Goal: Task Accomplishment & Management: Use online tool/utility

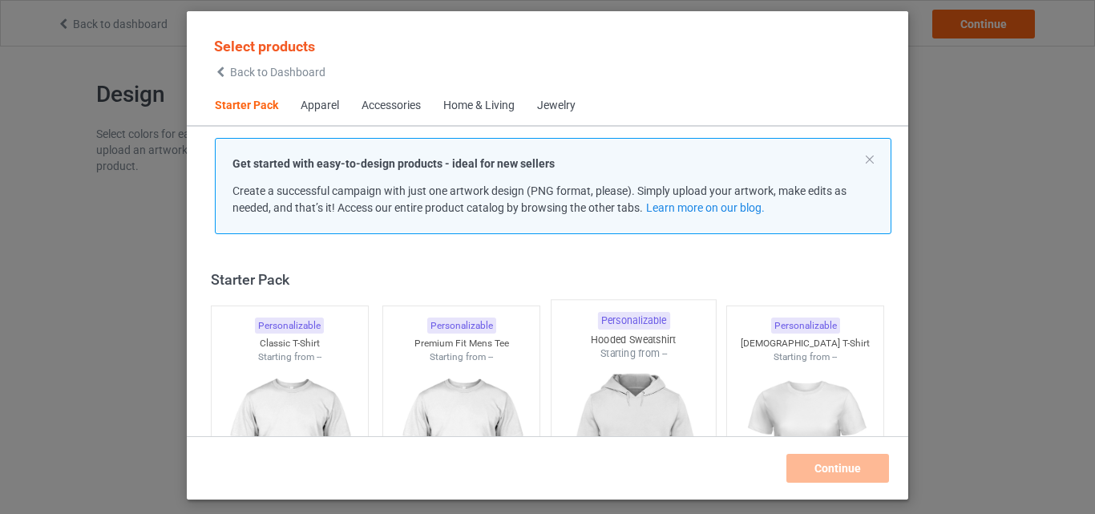
scroll to position [21, 0]
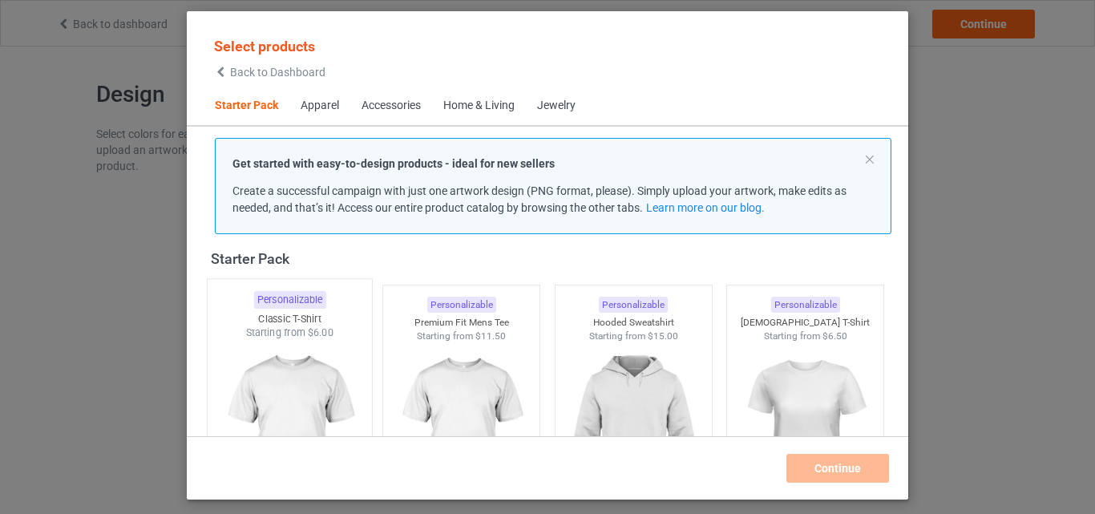
click at [325, 365] on img at bounding box center [289, 434] width 151 height 188
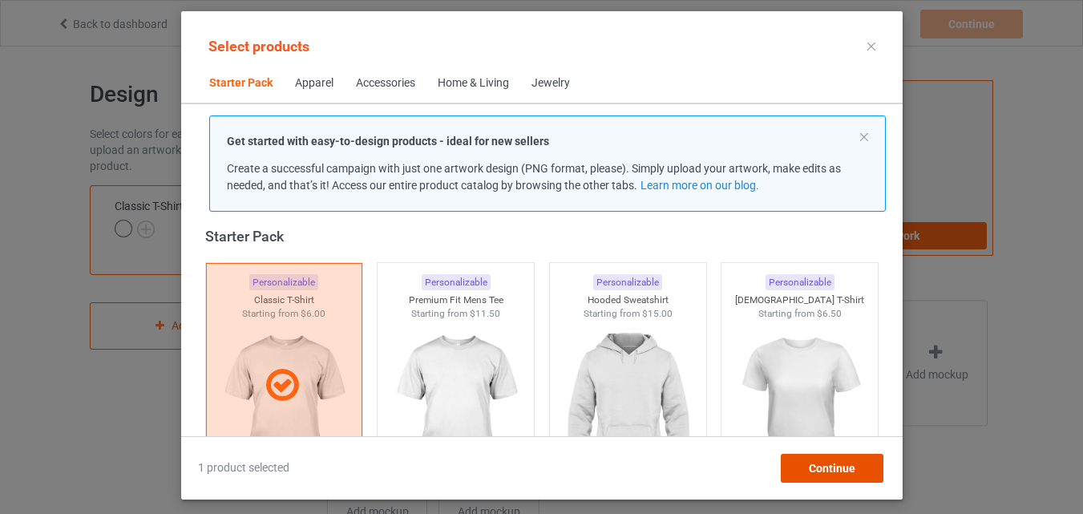
click at [851, 465] on span "Continue" at bounding box center [831, 468] width 46 height 13
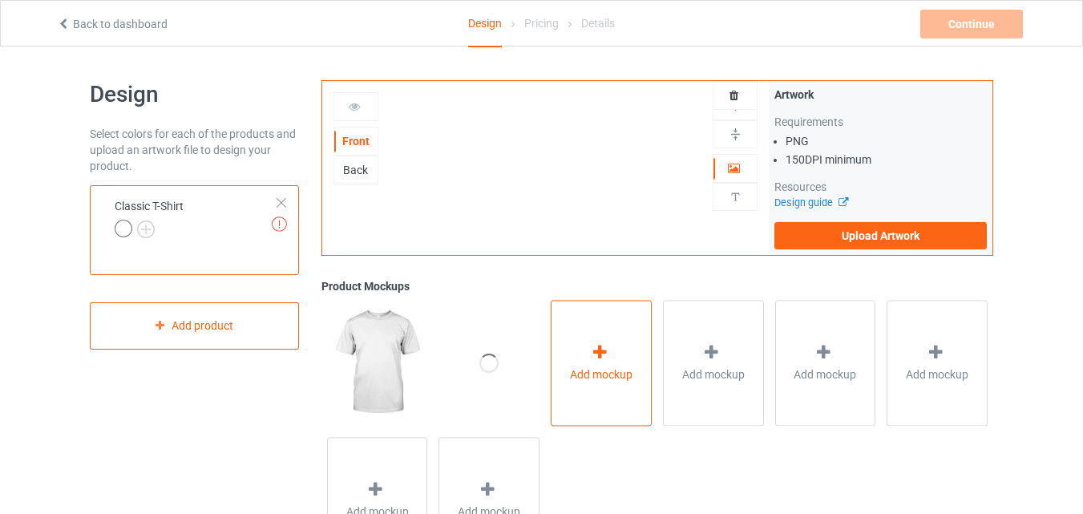
click at [606, 351] on icon at bounding box center [600, 352] width 20 height 17
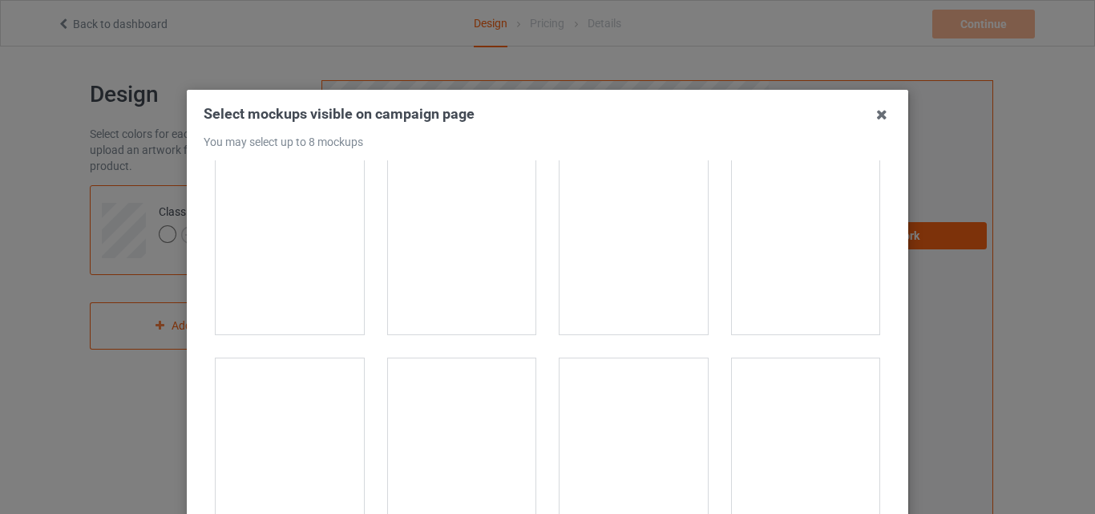
scroll to position [19399, 0]
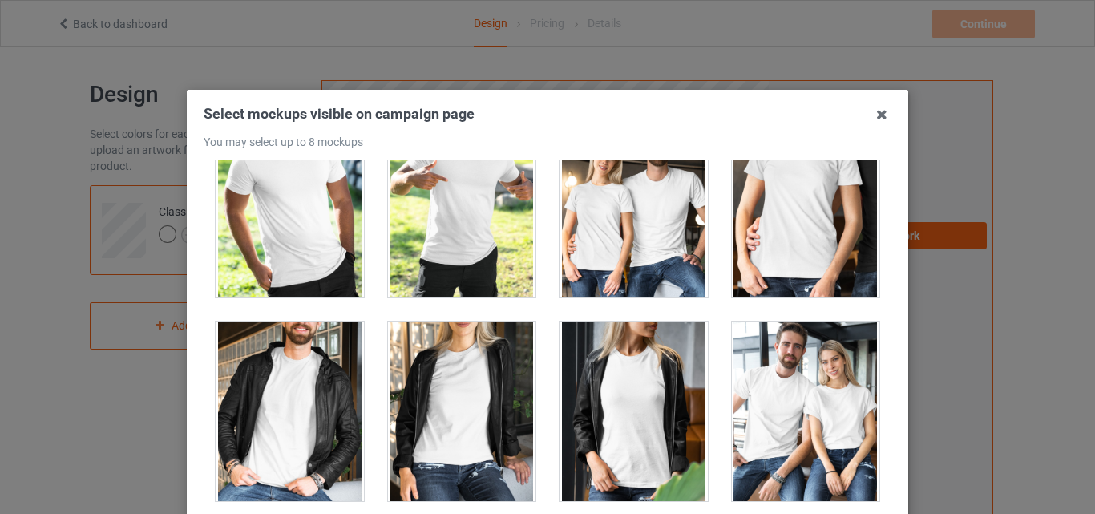
click at [790, 406] on div at bounding box center [806, 411] width 148 height 180
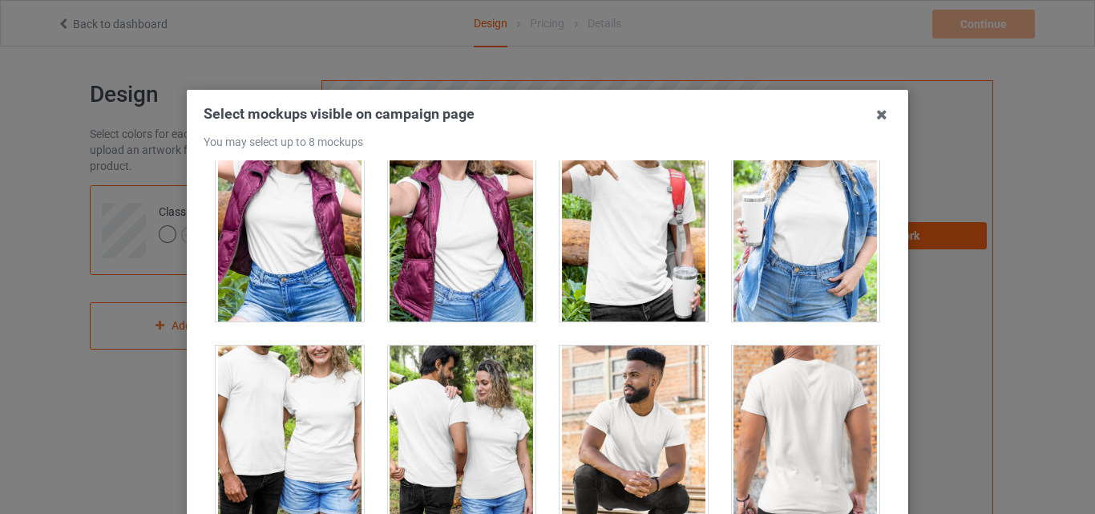
scroll to position [18197, 0]
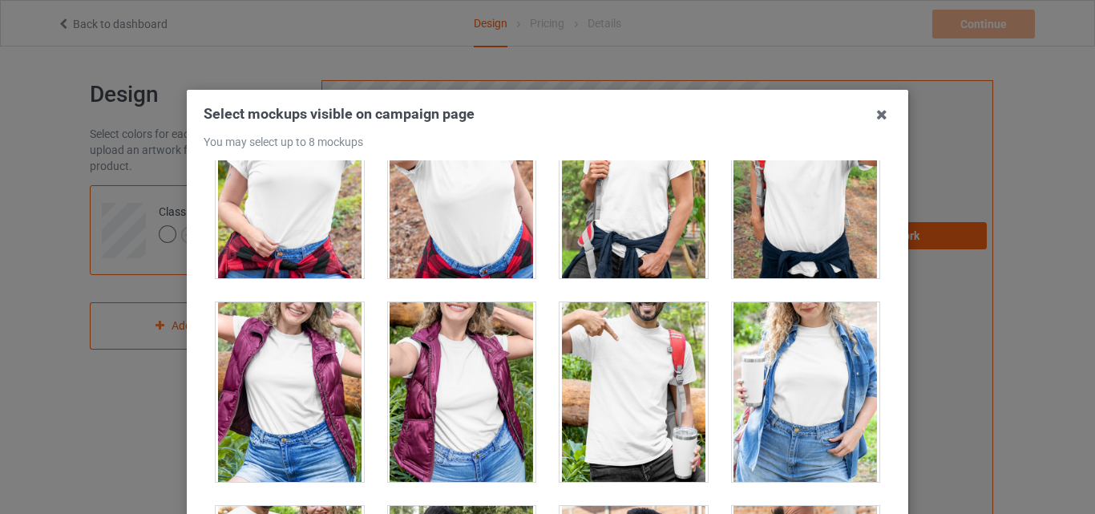
click at [271, 386] on div at bounding box center [290, 392] width 148 height 180
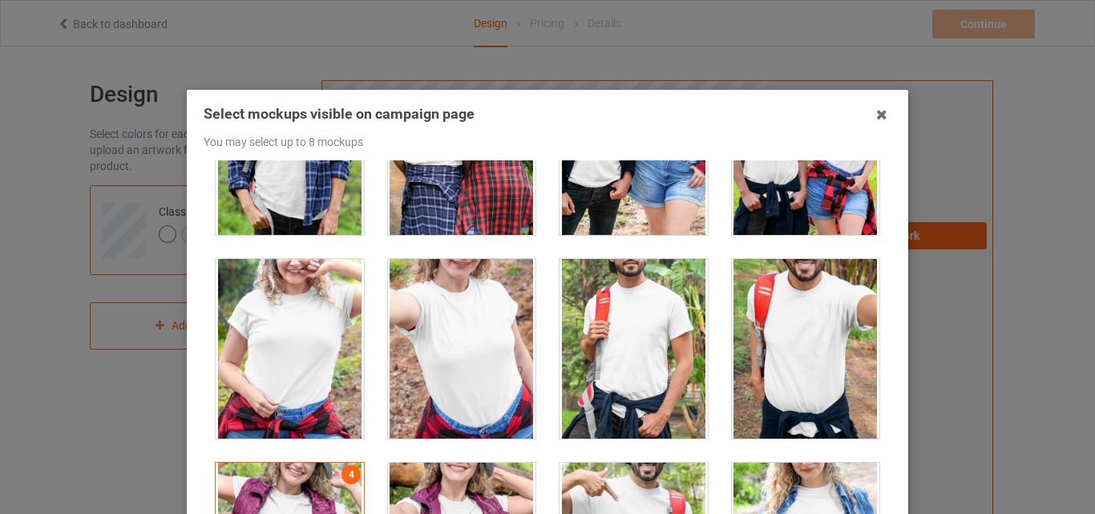
scroll to position [17876, 0]
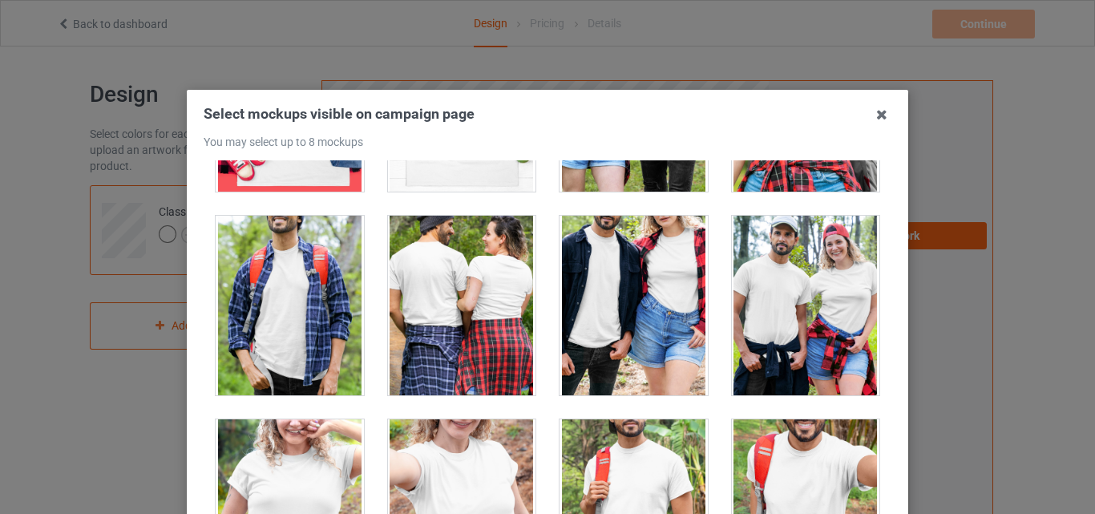
click at [788, 296] on div at bounding box center [806, 306] width 148 height 180
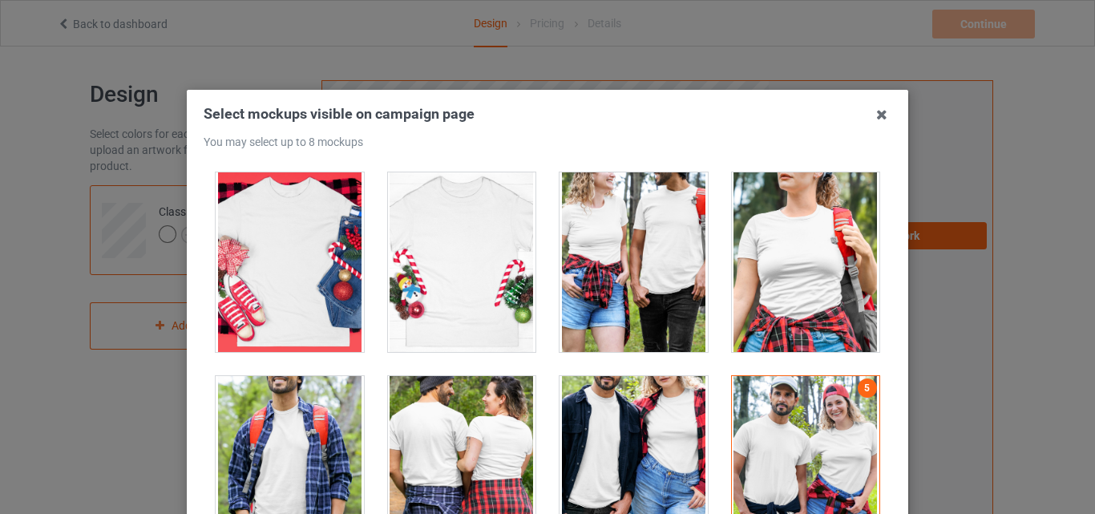
scroll to position [17635, 0]
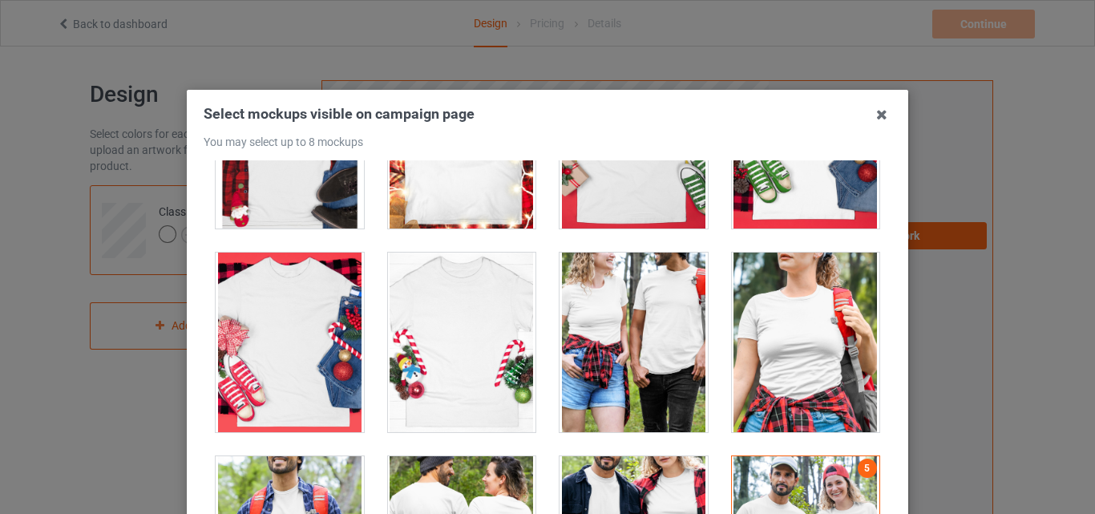
click at [618, 315] on div at bounding box center [634, 343] width 148 height 180
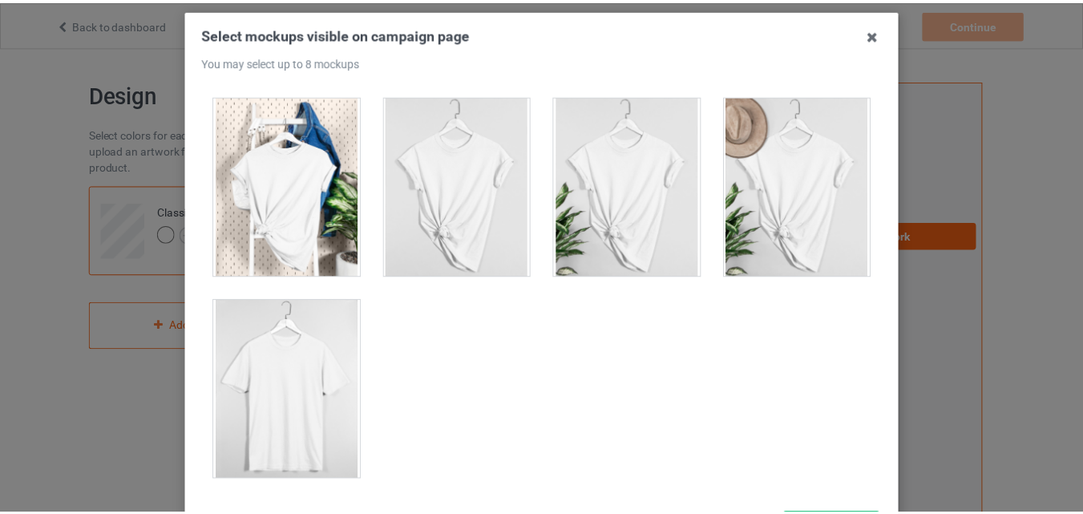
scroll to position [220, 0]
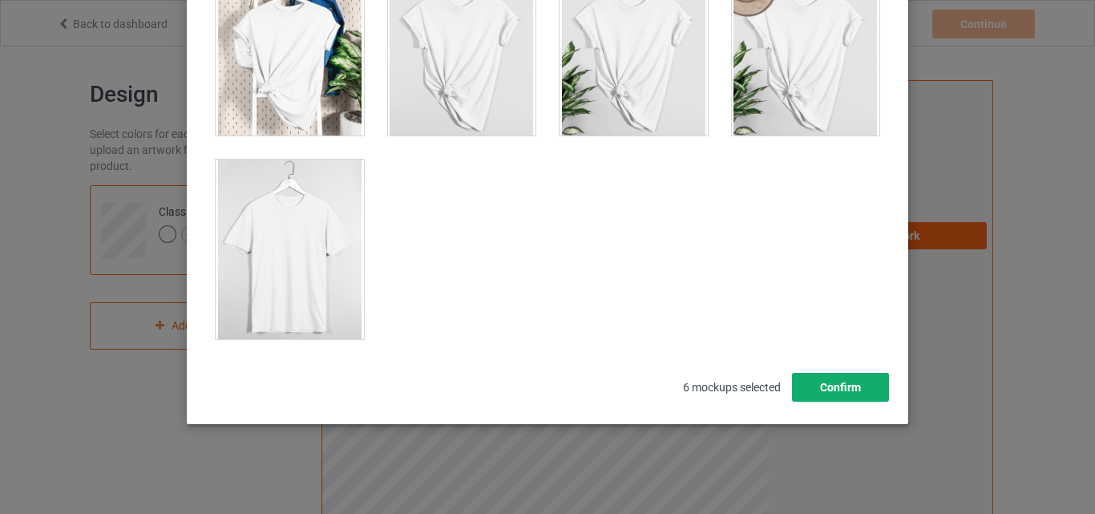
click at [847, 379] on button "Confirm" at bounding box center [840, 387] width 97 height 29
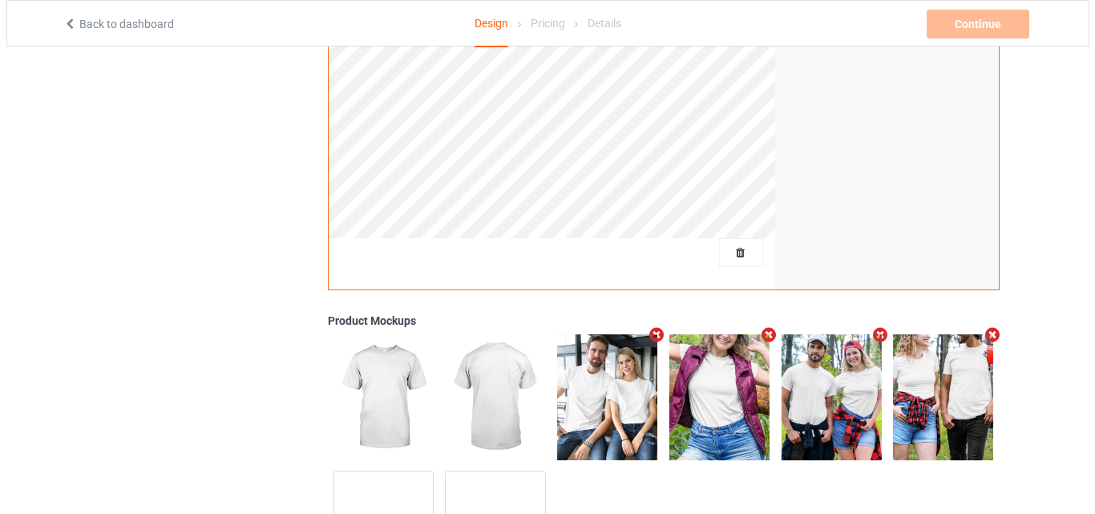
scroll to position [524, 0]
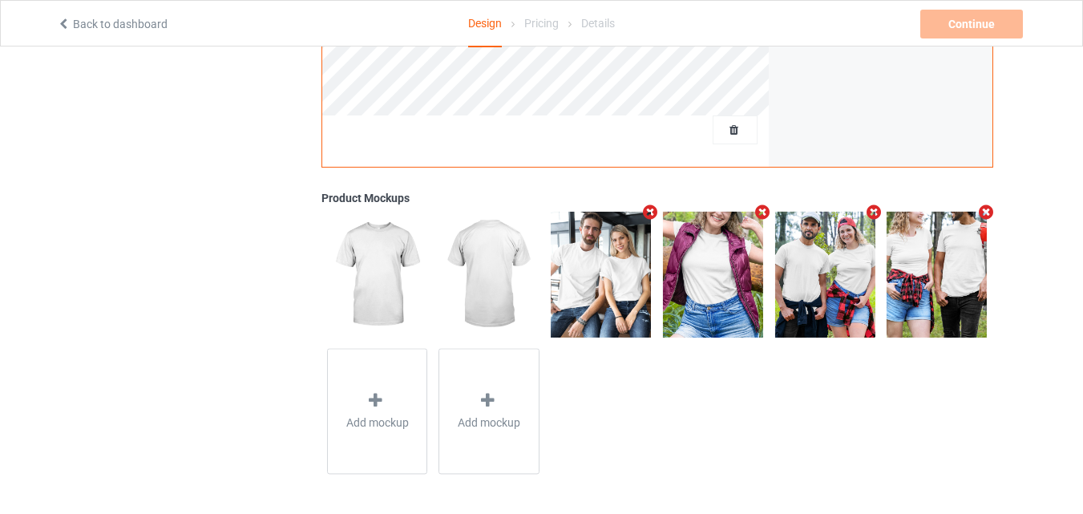
click at [648, 214] on icon "Remove mockup" at bounding box center [651, 212] width 20 height 17
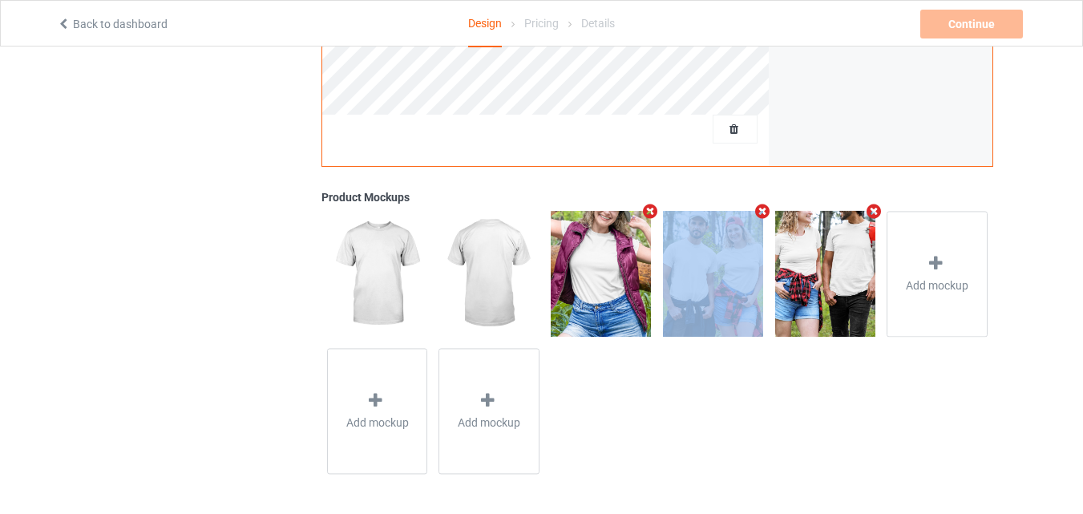
click at [648, 214] on icon "Remove mockup" at bounding box center [651, 211] width 20 height 17
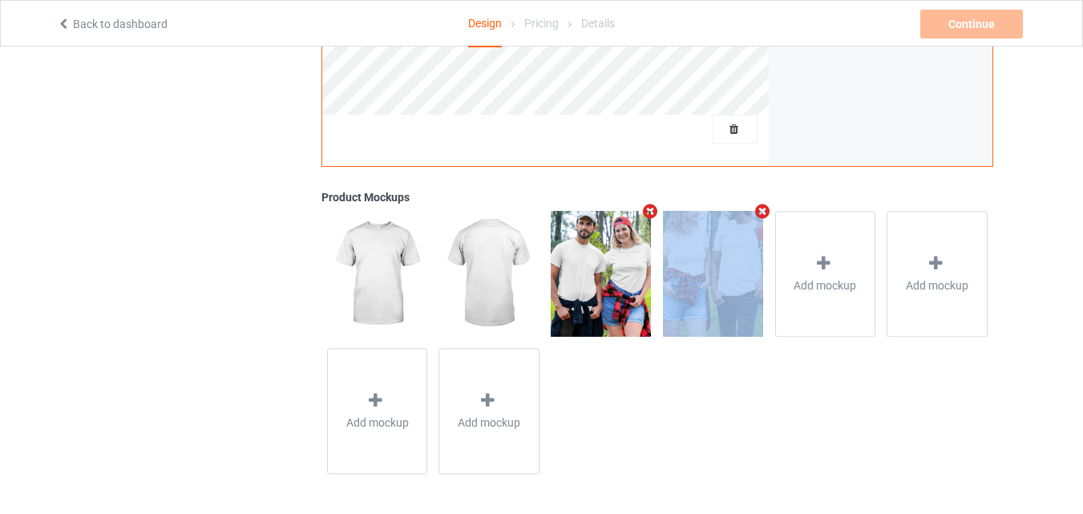
click at [648, 214] on icon "Remove mockup" at bounding box center [651, 211] width 20 height 17
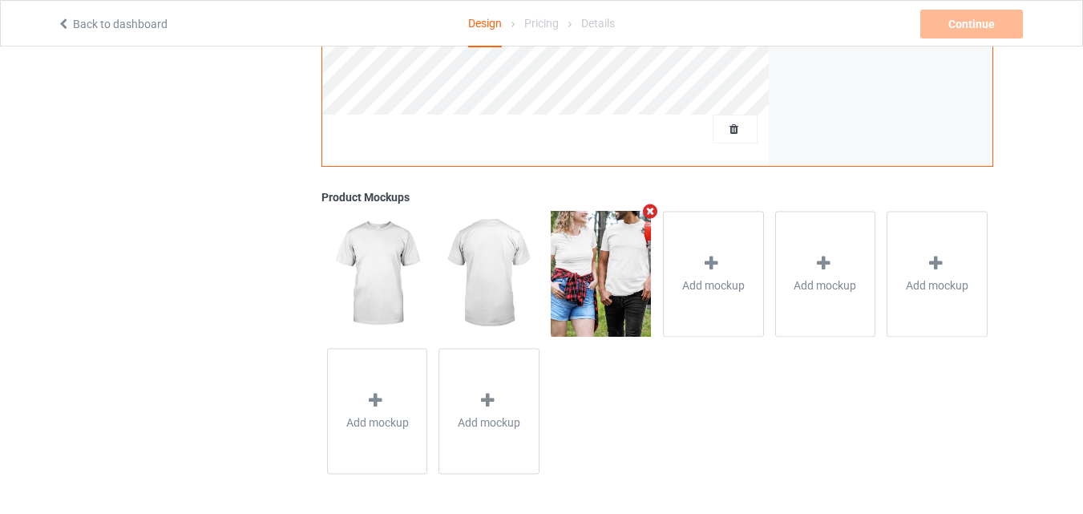
click at [648, 214] on icon "Remove mockup" at bounding box center [651, 211] width 20 height 17
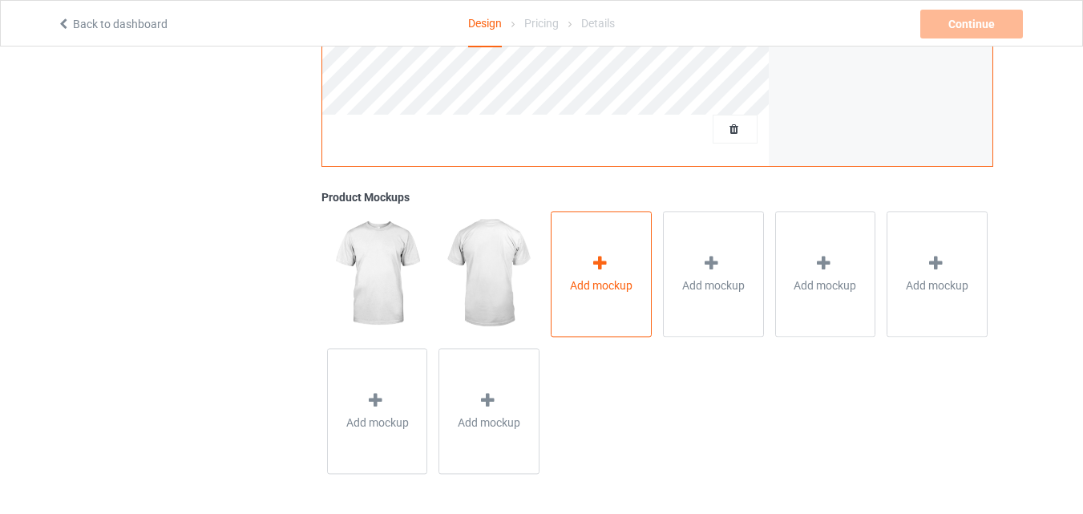
click at [605, 258] on icon at bounding box center [600, 263] width 20 height 17
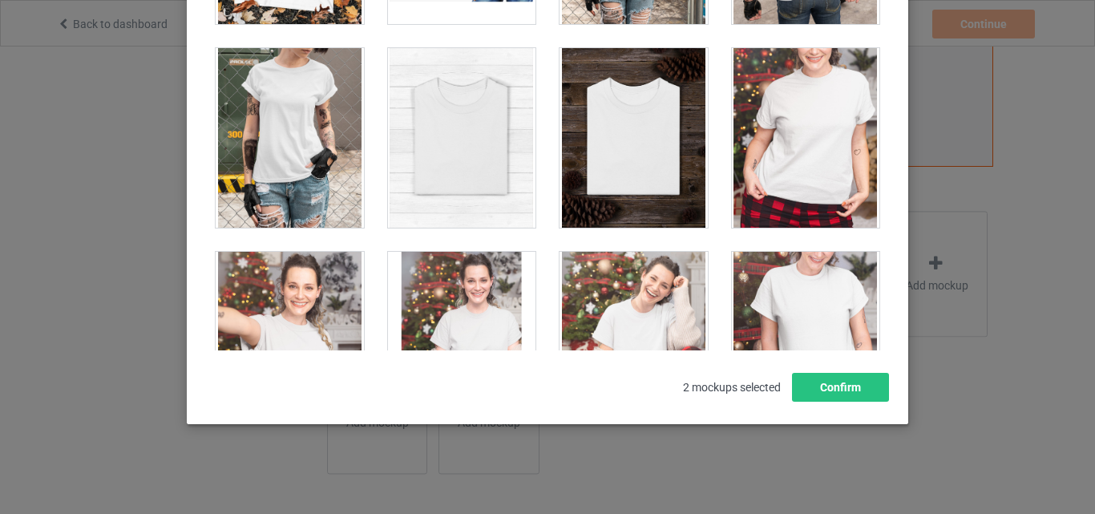
scroll to position [16434, 0]
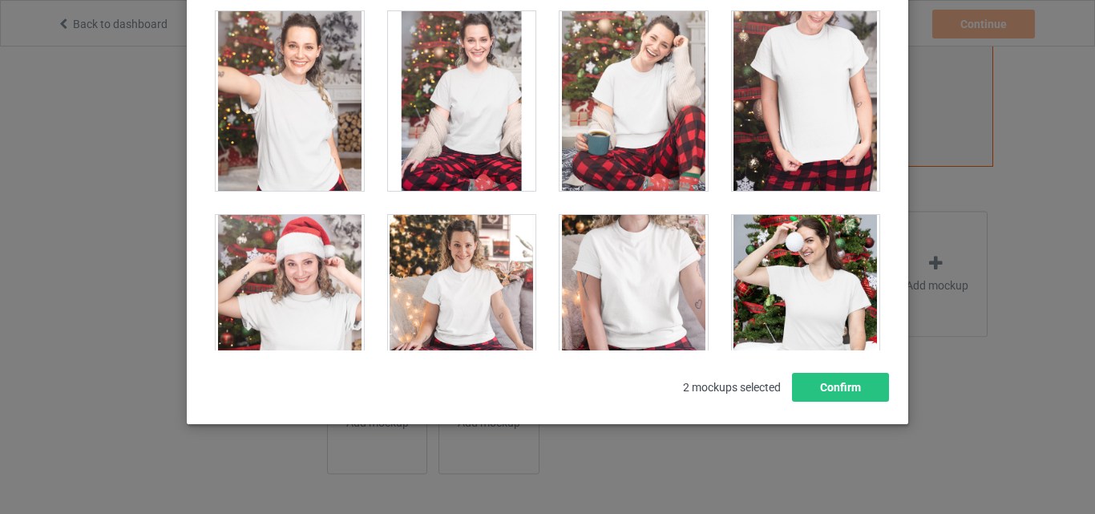
click at [629, 87] on div at bounding box center [634, 101] width 148 height 180
click at [287, 129] on div at bounding box center [290, 101] width 148 height 180
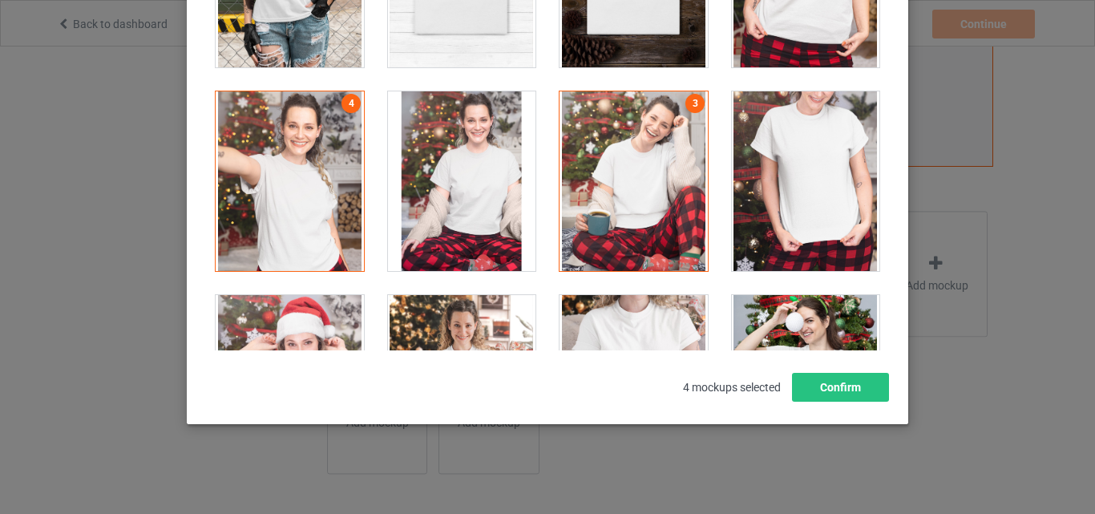
scroll to position [16515, 0]
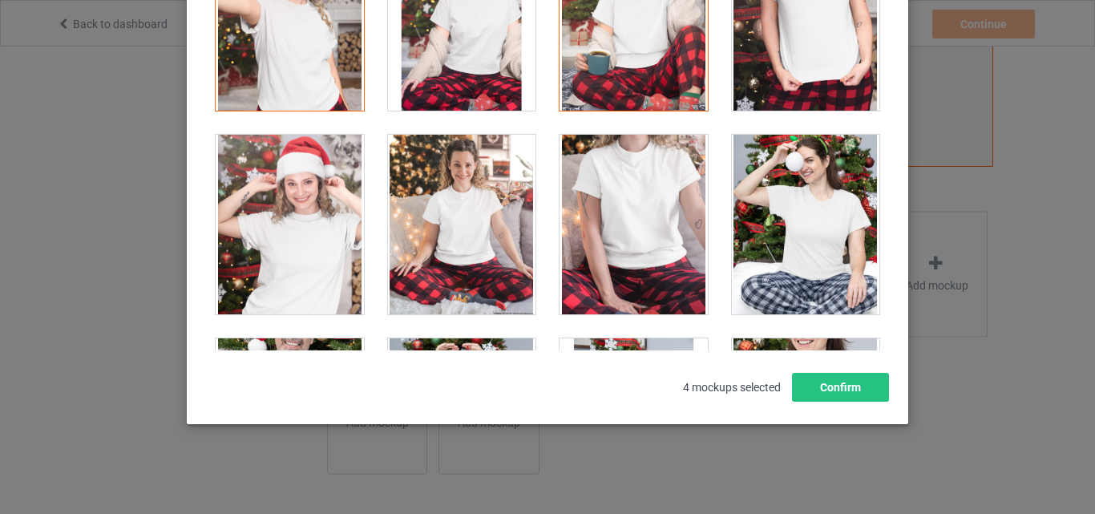
click at [253, 224] on div at bounding box center [290, 225] width 148 height 180
click at [771, 252] on div at bounding box center [806, 225] width 148 height 180
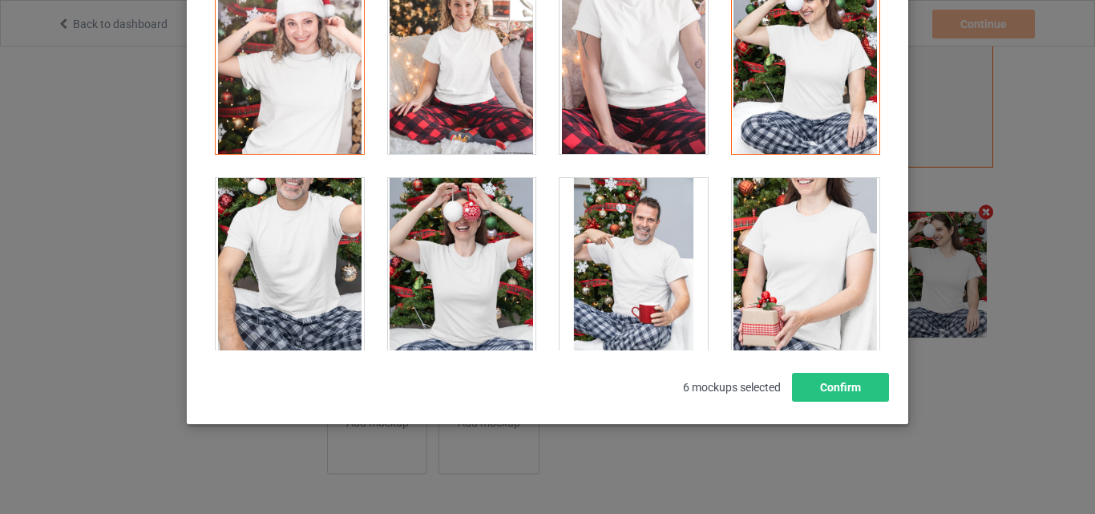
scroll to position [16755, 0]
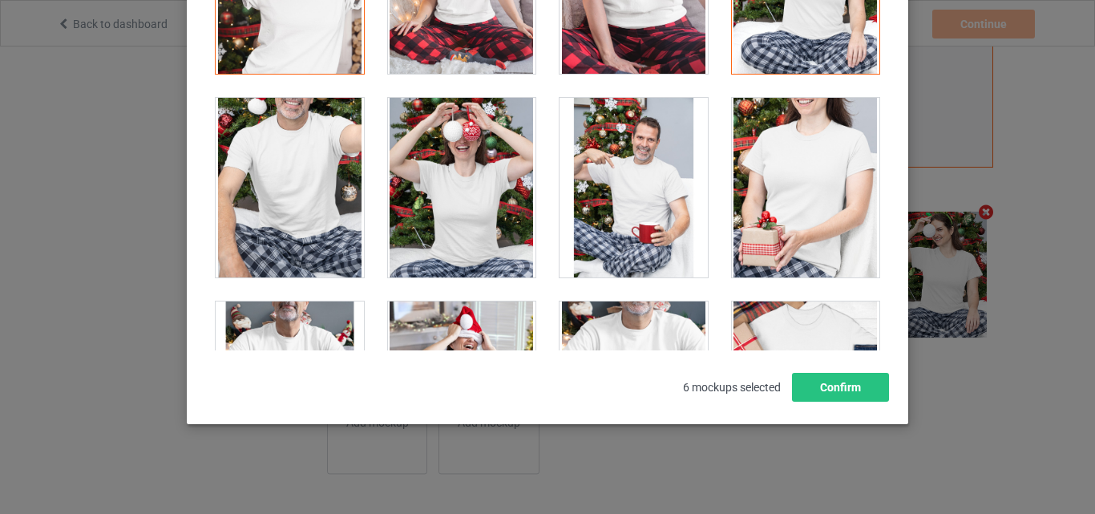
click at [476, 198] on div at bounding box center [462, 188] width 148 height 180
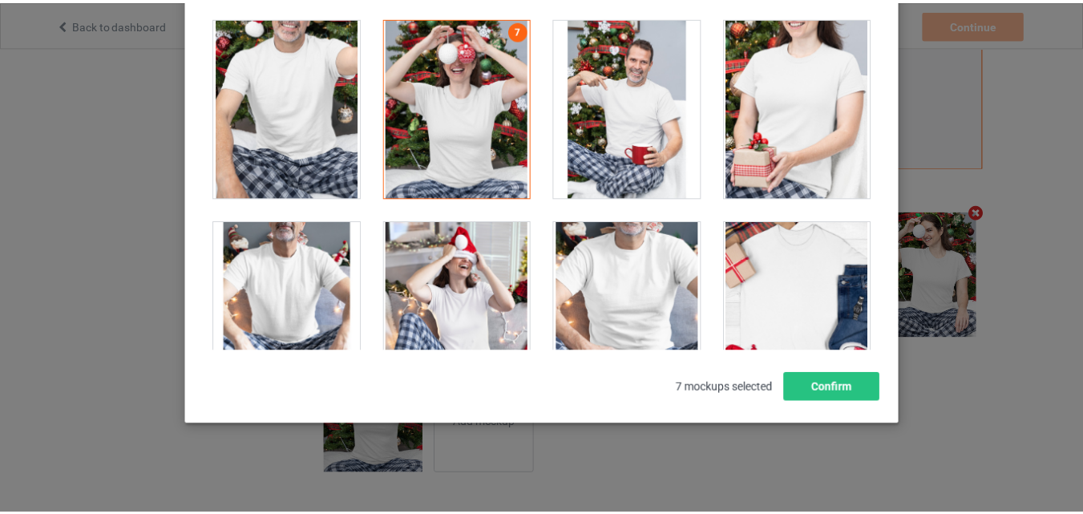
scroll to position [16996, 0]
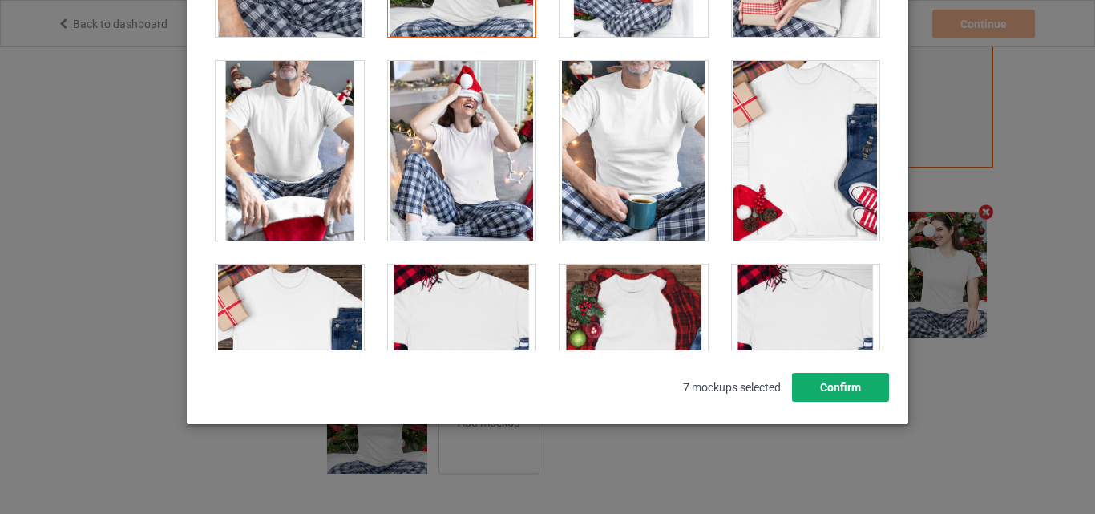
click at [835, 389] on button "Confirm" at bounding box center [840, 387] width 97 height 29
